Goal: Book appointment/travel/reservation

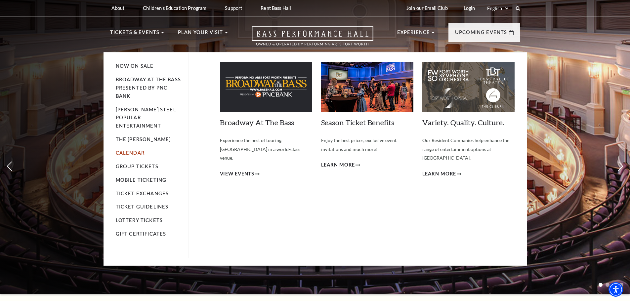
click at [135, 150] on link "Calendar" at bounding box center [130, 153] width 29 height 6
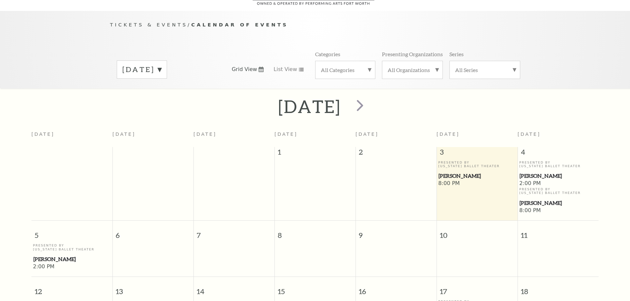
scroll to position [58, 0]
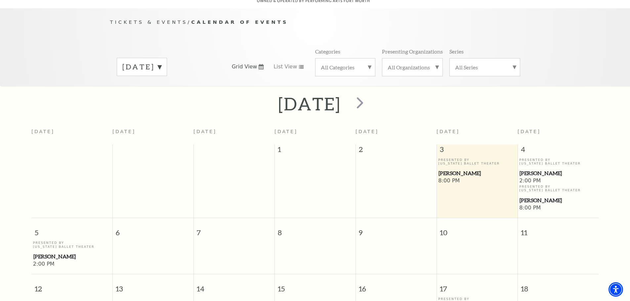
click at [161, 62] on label "October 2025" at bounding box center [141, 67] width 39 height 10
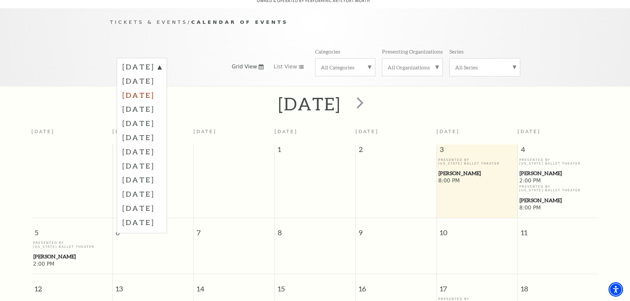
click at [156, 88] on label "December 2025" at bounding box center [141, 95] width 39 height 14
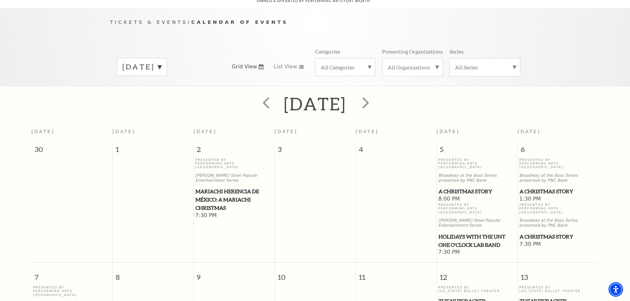
click at [161, 62] on label "December 2025" at bounding box center [141, 67] width 39 height 10
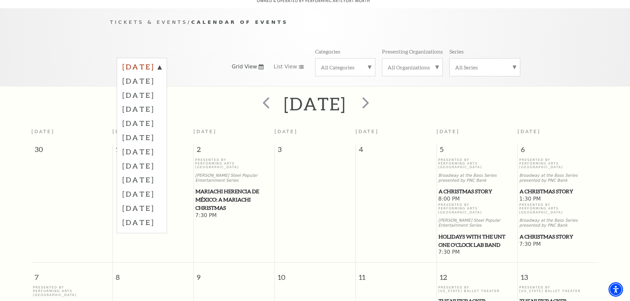
click at [161, 62] on label "October 2025" at bounding box center [141, 68] width 39 height 12
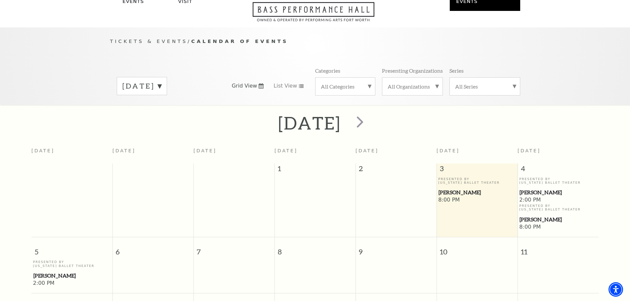
scroll to position [39, 0]
drag, startPoint x: 204, startPoint y: 75, endPoint x: 193, endPoint y: 79, distance: 11.5
click at [197, 78] on div "October 2025" at bounding box center [165, 87] width 97 height 18
click at [161, 82] on label "October 2025" at bounding box center [141, 87] width 39 height 10
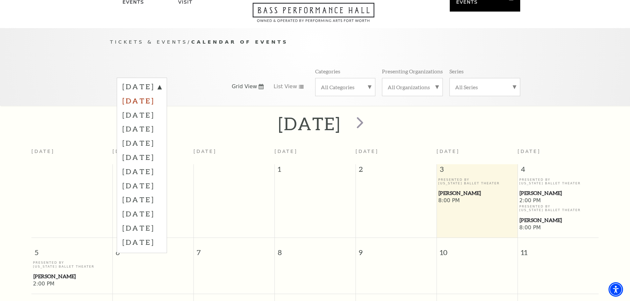
click at [161, 94] on label "November 2025" at bounding box center [141, 101] width 39 height 14
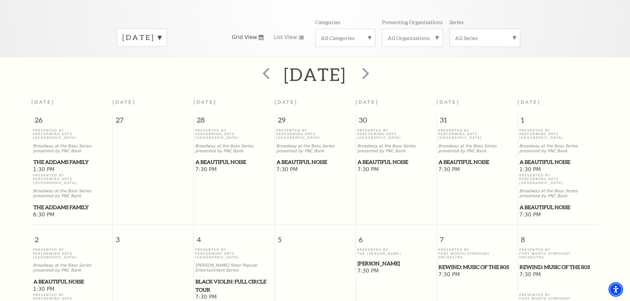
scroll to position [25, 0]
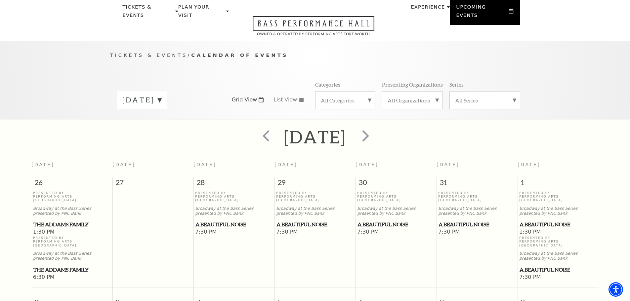
click at [161, 95] on label "November 2025" at bounding box center [141, 100] width 39 height 10
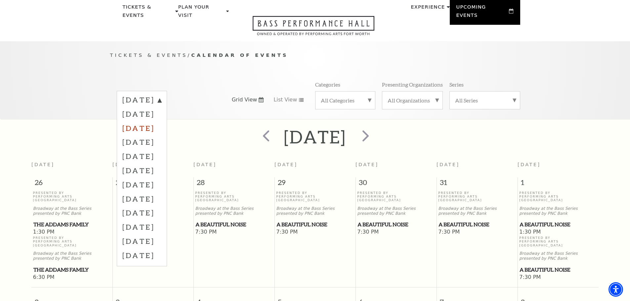
click at [161, 121] on label "December 2025" at bounding box center [141, 128] width 39 height 14
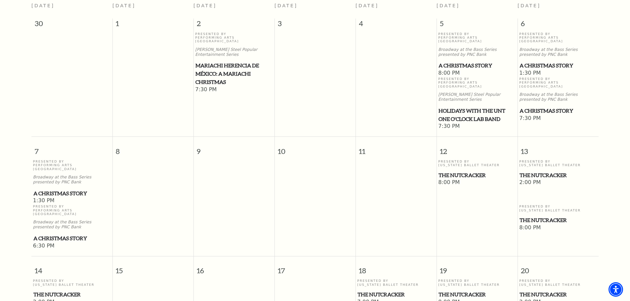
scroll to position [184, 0]
click at [533, 172] on span "The Nutcracker" at bounding box center [557, 176] width 77 height 8
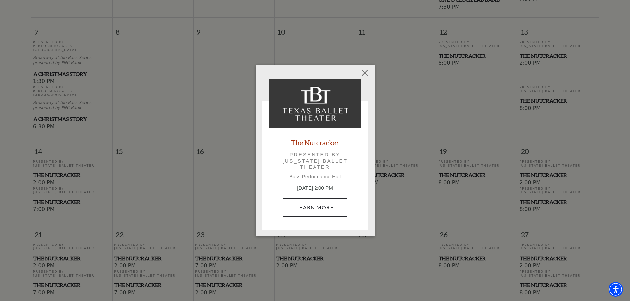
scroll to position [316, 0]
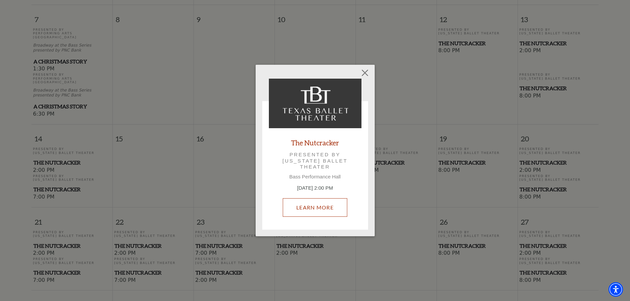
click at [321, 209] on link "Learn More" at bounding box center [315, 207] width 64 height 19
